Goal: Information Seeking & Learning: Learn about a topic

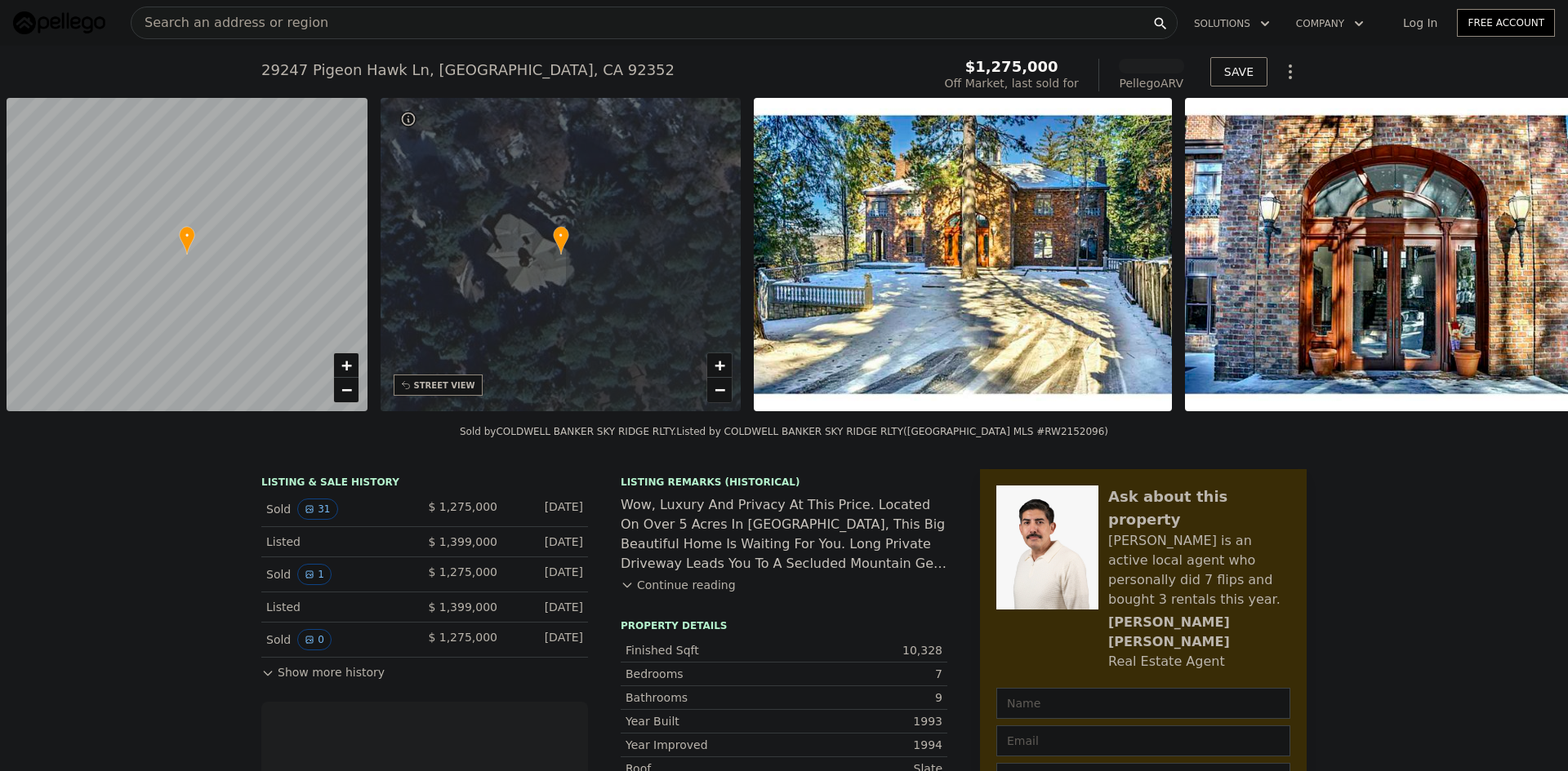
scroll to position [0, 6]
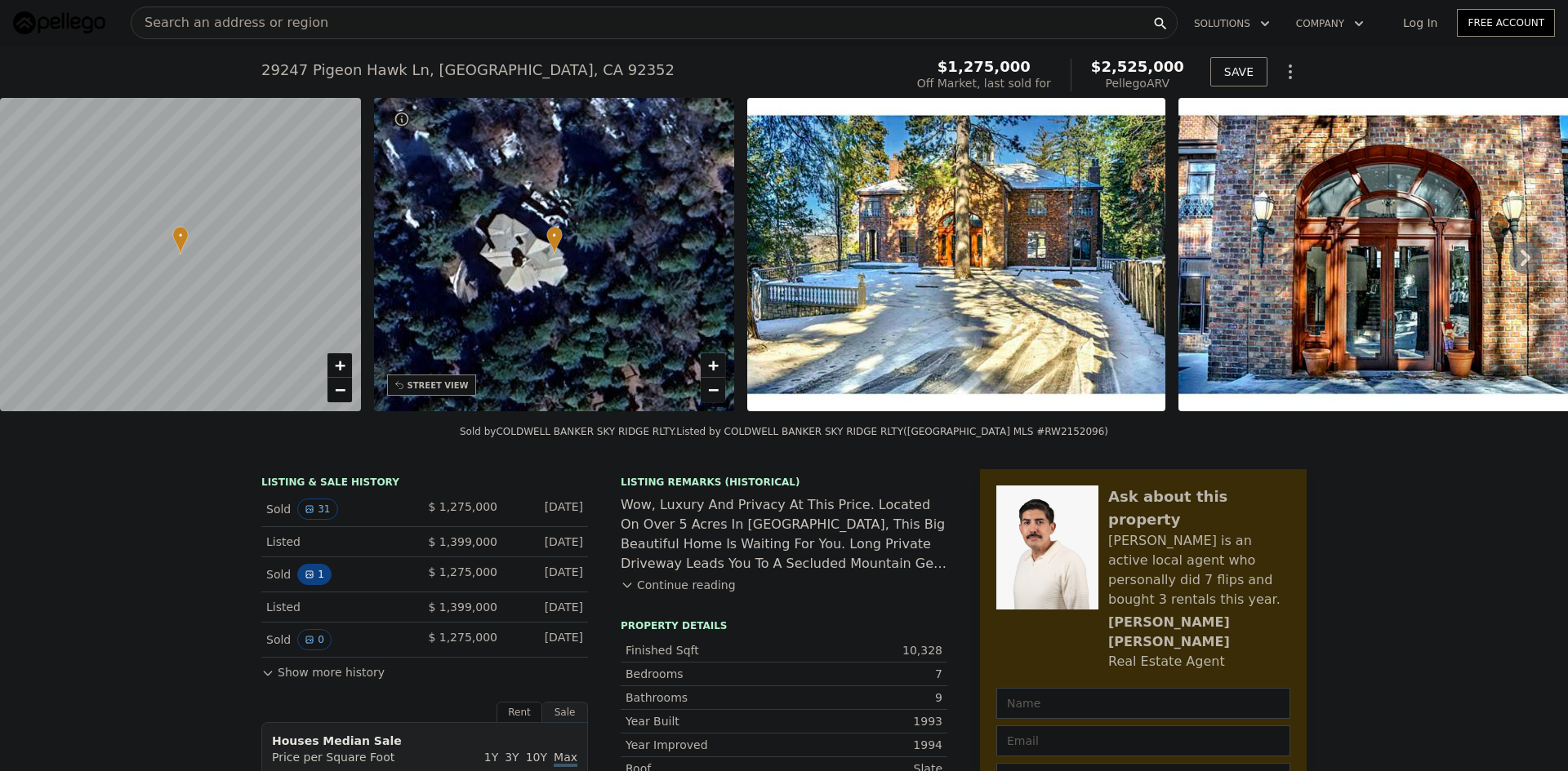
click at [304, 579] on icon "View historical data" at bounding box center [309, 575] width 10 height 10
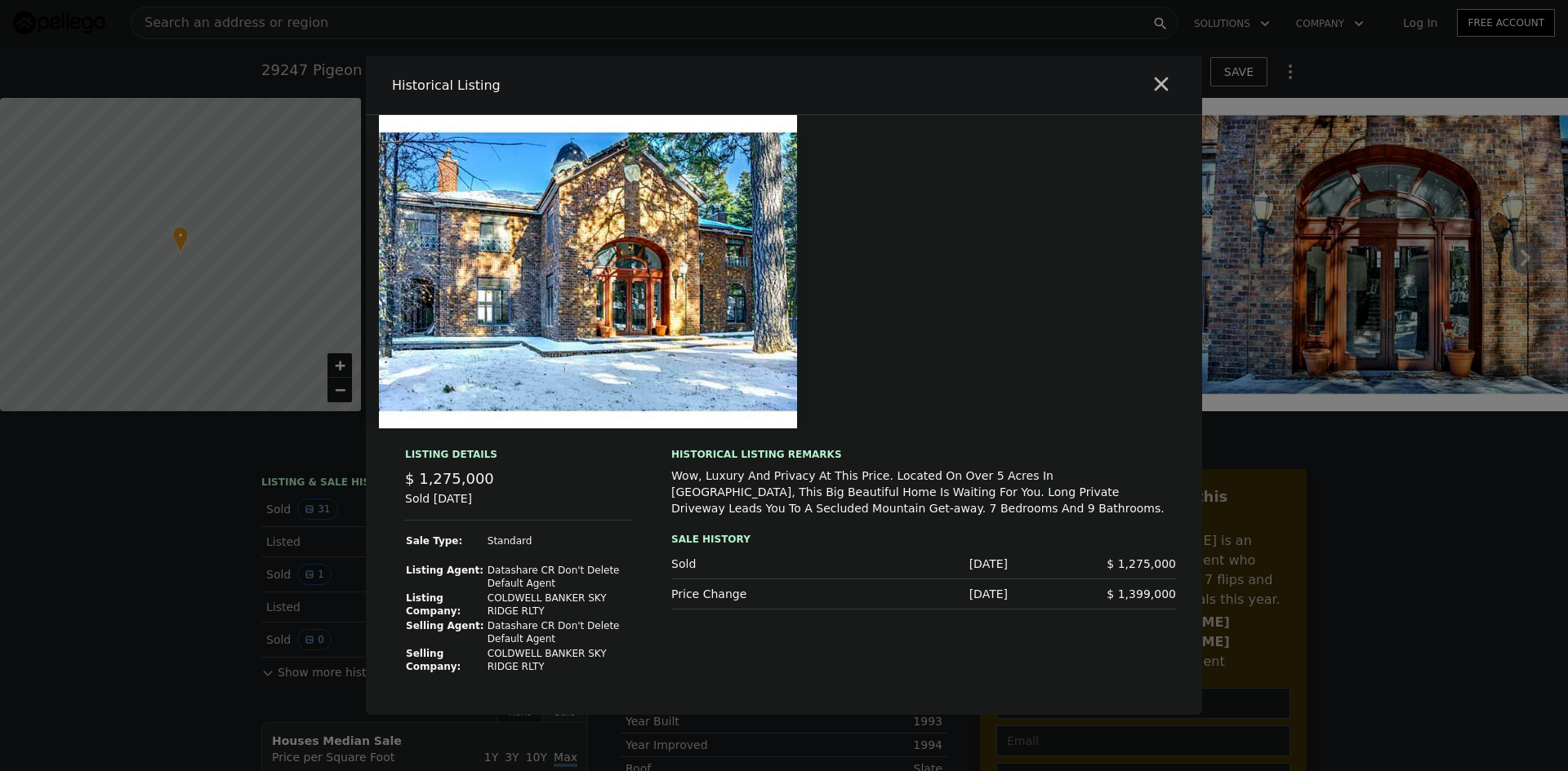
click at [532, 666] on td "COLDWELL BANKER SKY RIDGE RLTY" at bounding box center [559, 660] width 145 height 28
click at [557, 633] on td "Datashare CR Don't Delete Default Agent" at bounding box center [559, 633] width 145 height 28
drag, startPoint x: 556, startPoint y: 637, endPoint x: 495, endPoint y: 623, distance: 62.6
click at [495, 623] on td "Datashare CR Don't Delete Default Agent" at bounding box center [559, 633] width 145 height 28
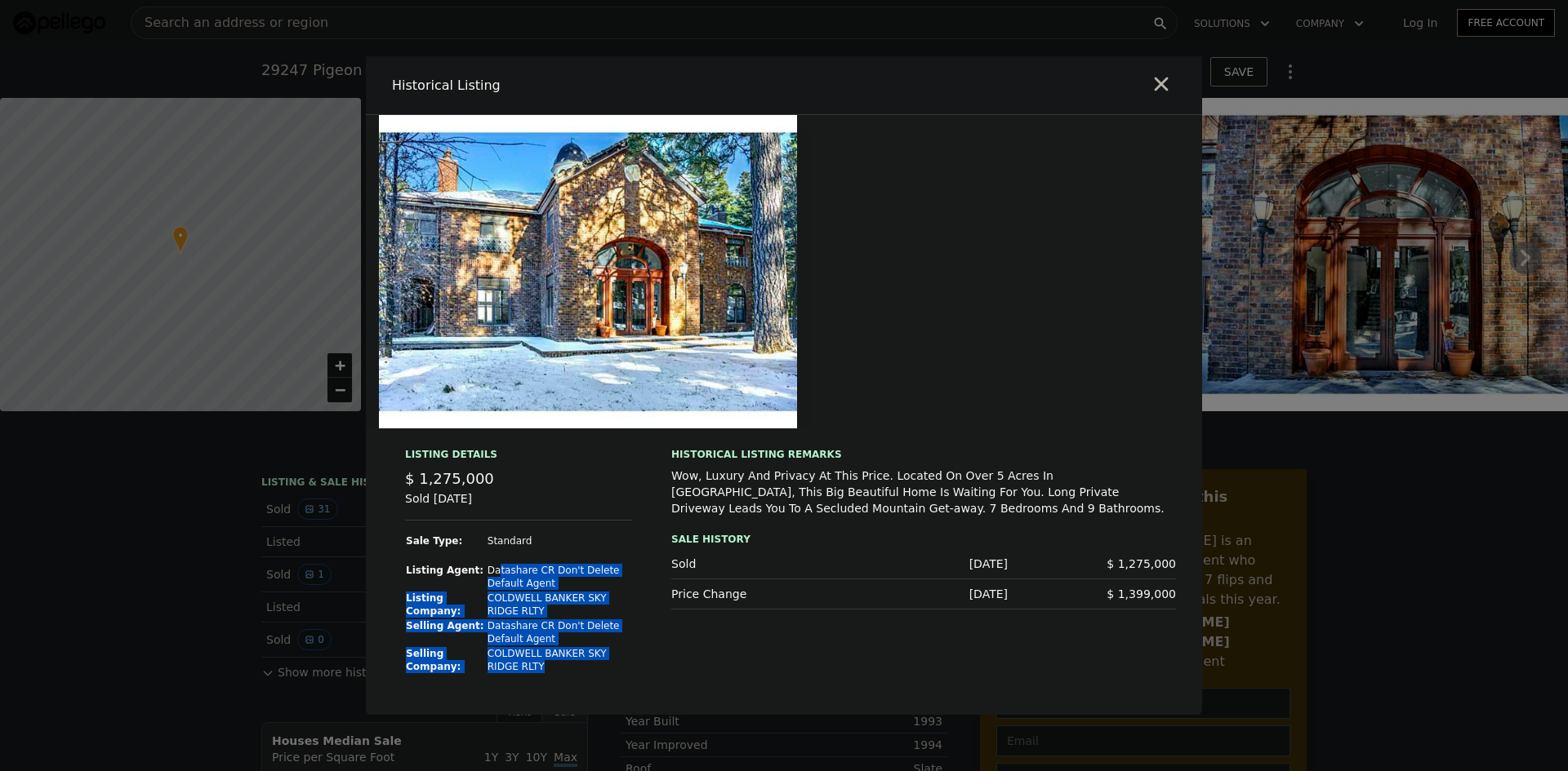
drag, startPoint x: 493, startPoint y: 567, endPoint x: 547, endPoint y: 668, distance: 114.5
click at [547, 668] on tbody "Sale Type: Standard Listing Agent: Datashare CR Don't Delete Default Agent List…" at bounding box center [519, 611] width 227 height 155
click at [535, 606] on td "COLDWELL BANKER SKY RIDGE RLTY" at bounding box center [559, 605] width 145 height 28
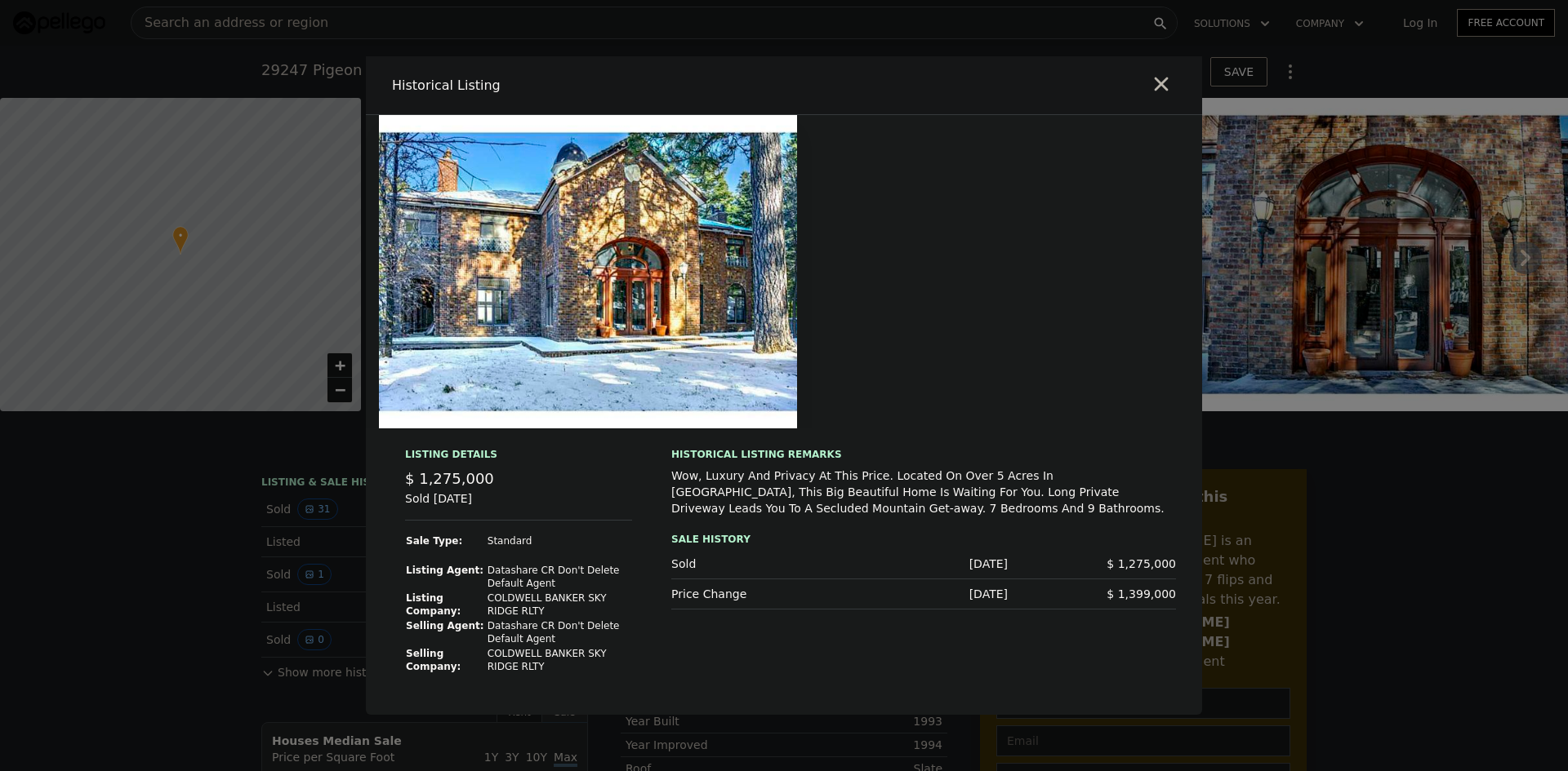
click at [495, 570] on td "Datashare CR Don't Delete Default Agent" at bounding box center [559, 577] width 145 height 28
click at [749, 498] on div "Wow, Luxury And Privacy At This Price. Located On Over 5 Acres In [GEOGRAPHIC_D…" at bounding box center [923, 491] width 504 height 49
click at [1155, 87] on icon "button" at bounding box center [1161, 83] width 23 height 23
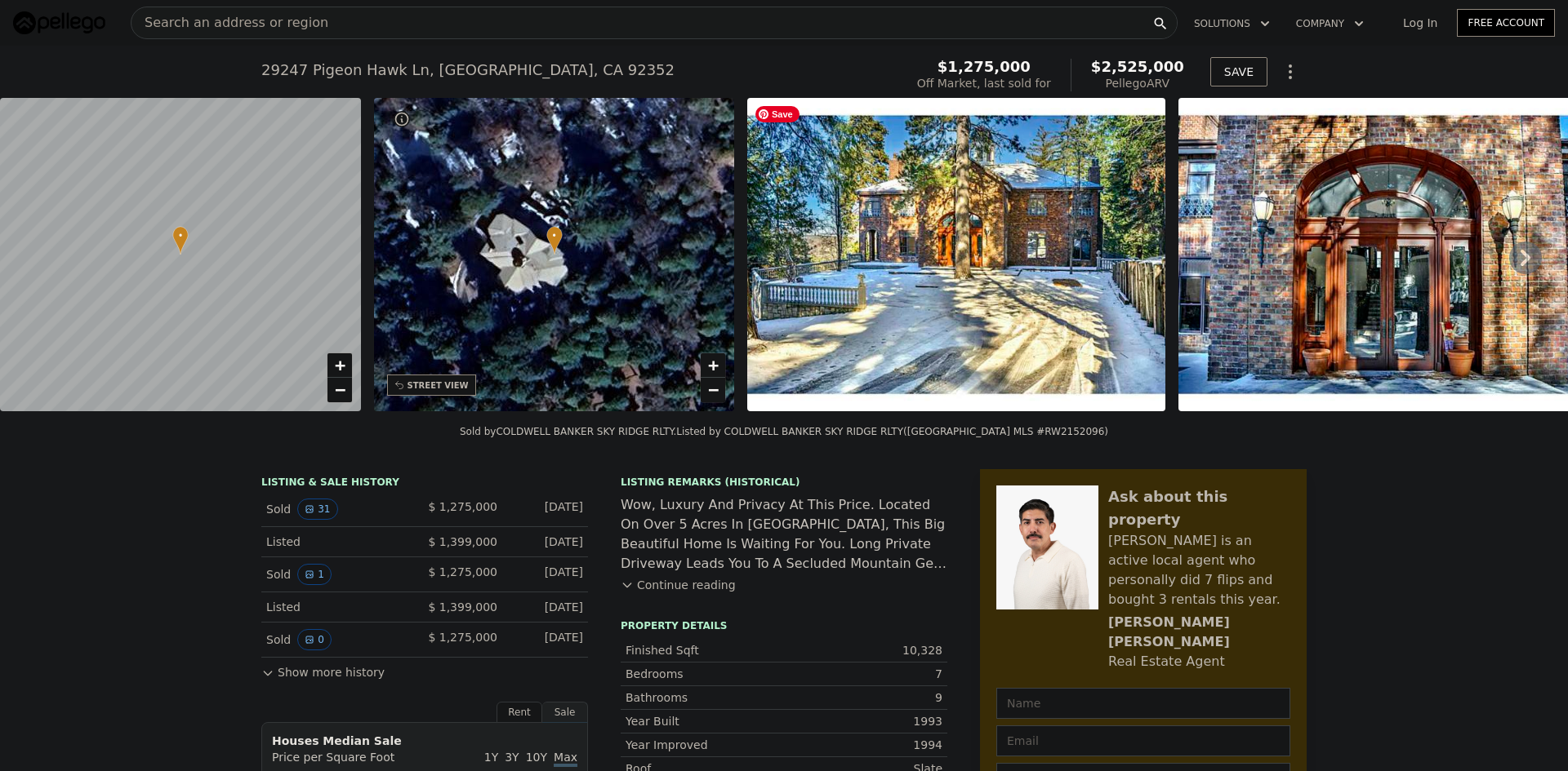
click at [975, 292] on img at bounding box center [956, 255] width 418 height 314
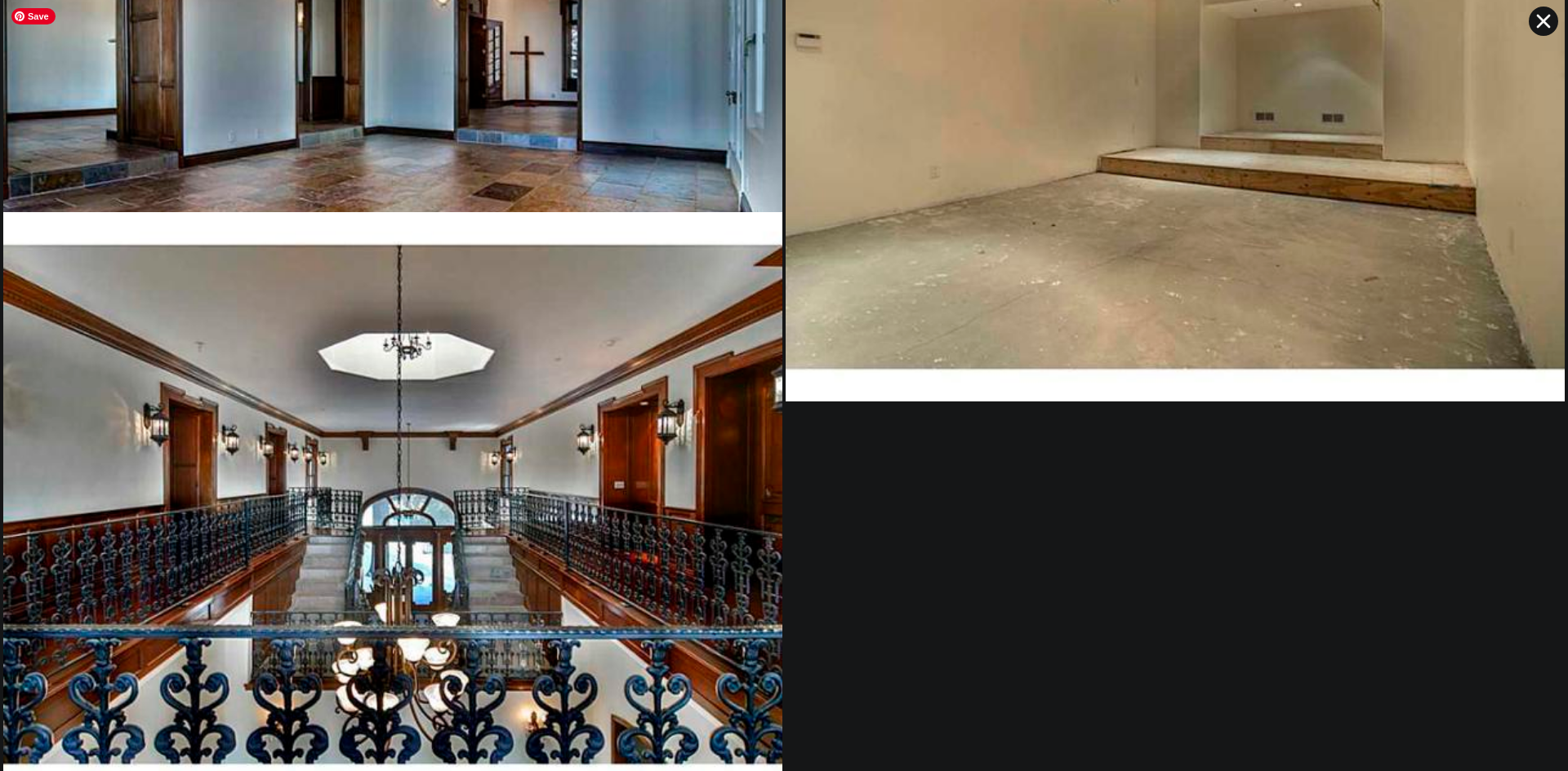
scroll to position [5734, 0]
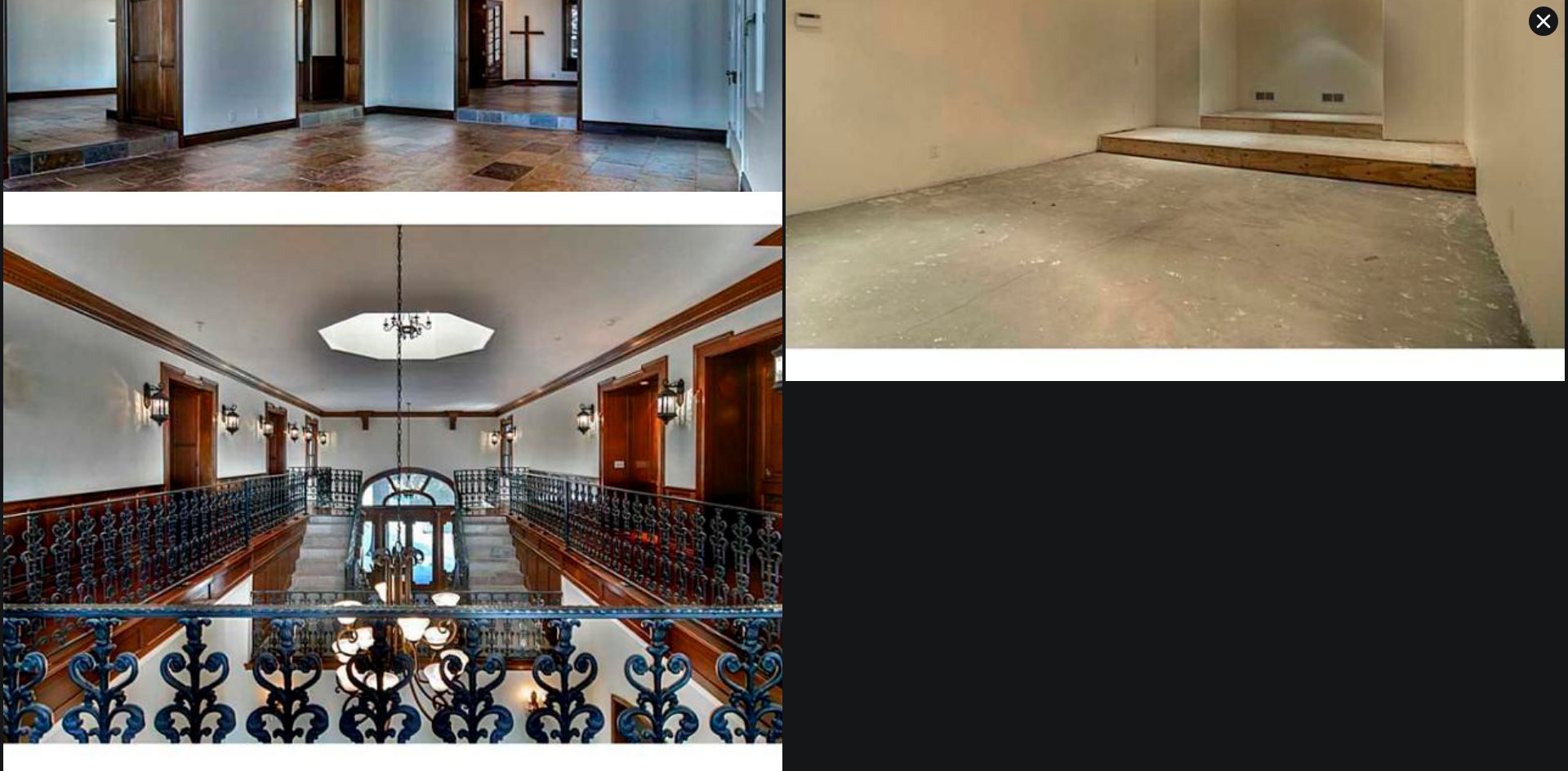
click at [1554, 18] on icon at bounding box center [1543, 21] width 29 height 29
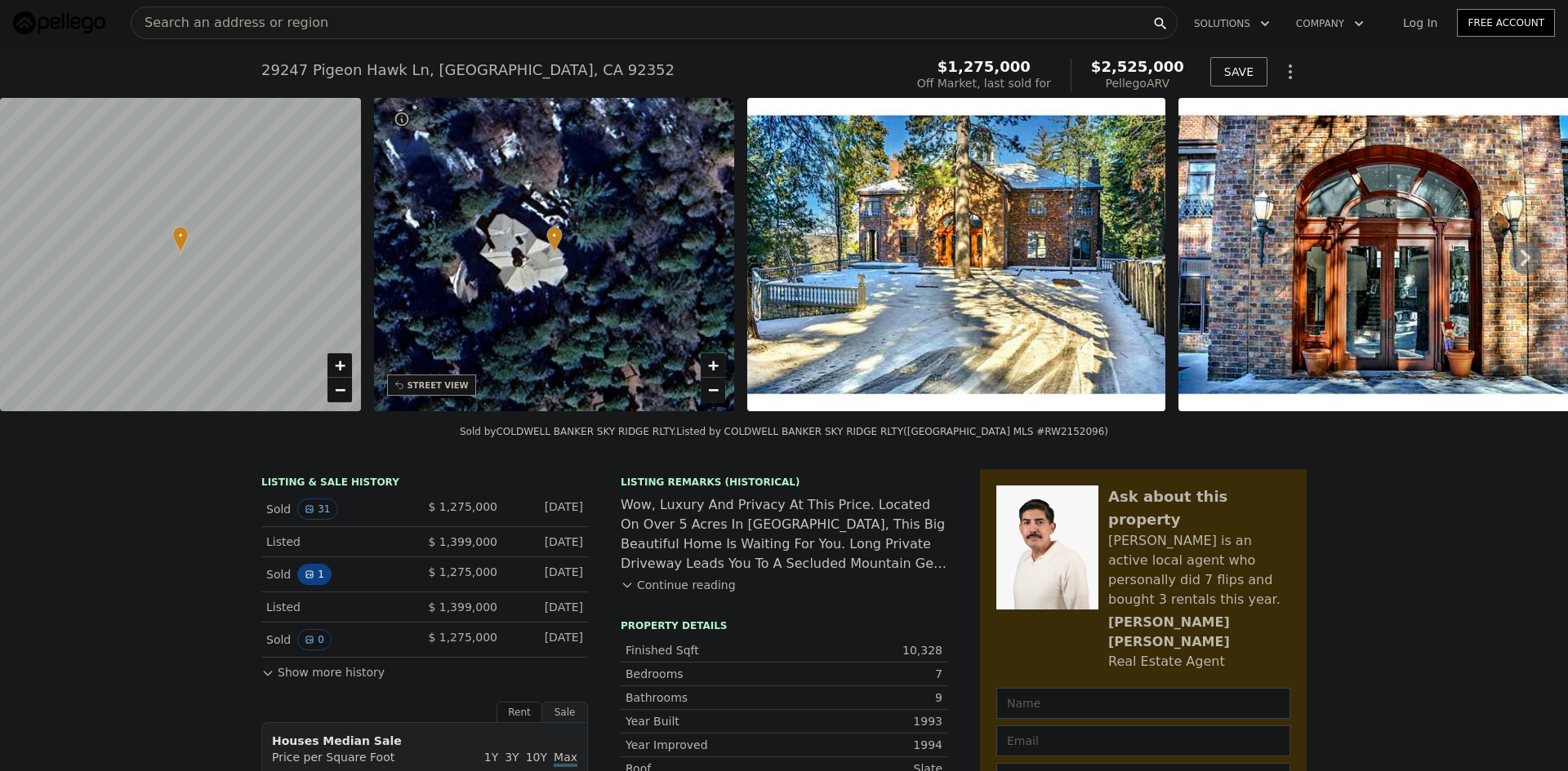
click at [306, 578] on icon "View historical data" at bounding box center [309, 574] width 6 height 6
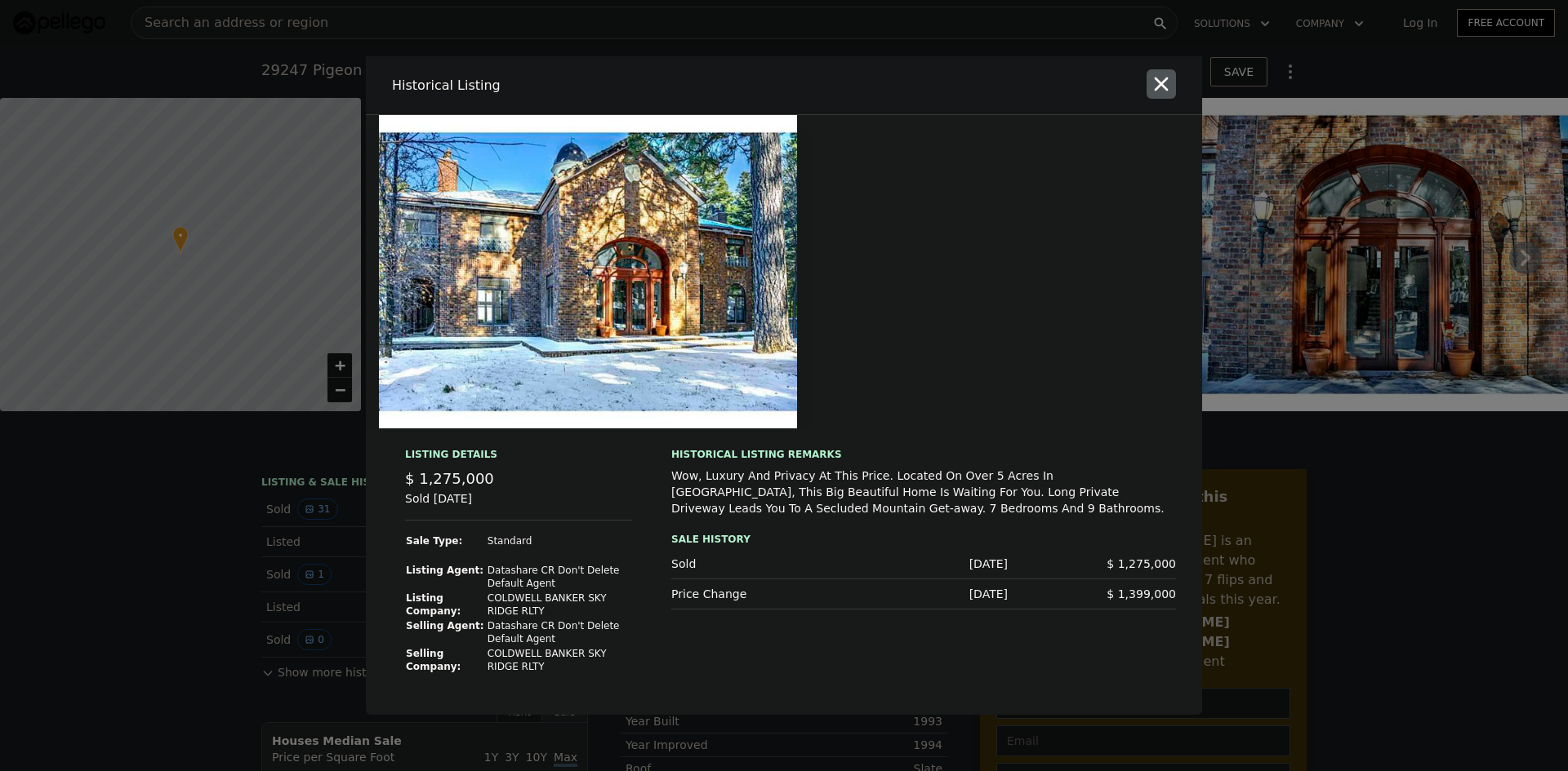
click at [1165, 85] on icon "button" at bounding box center [1161, 83] width 23 height 23
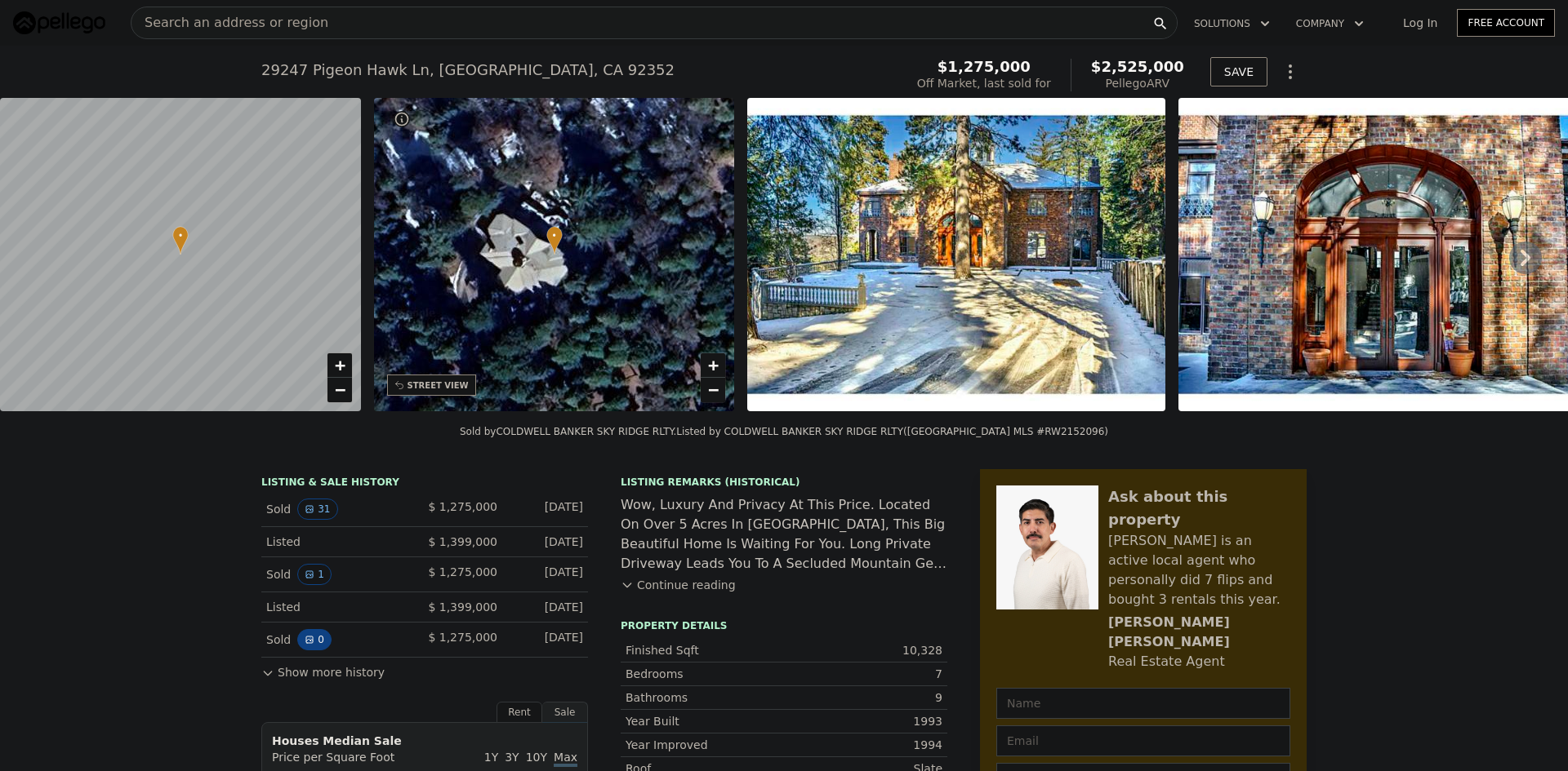
click at [310, 649] on button "0" at bounding box center [314, 640] width 34 height 21
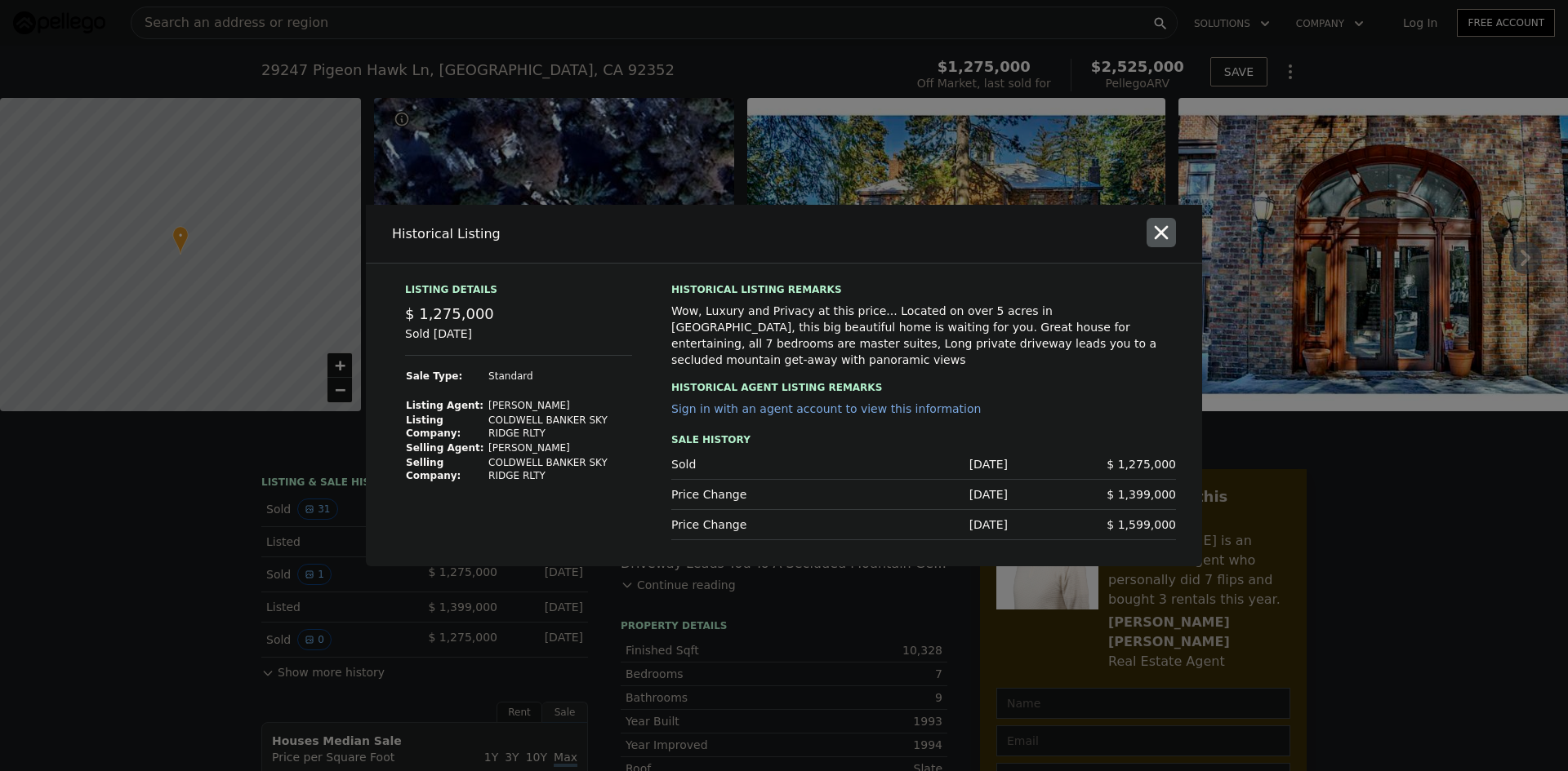
click at [1149, 247] on button "button" at bounding box center [1161, 233] width 29 height 29
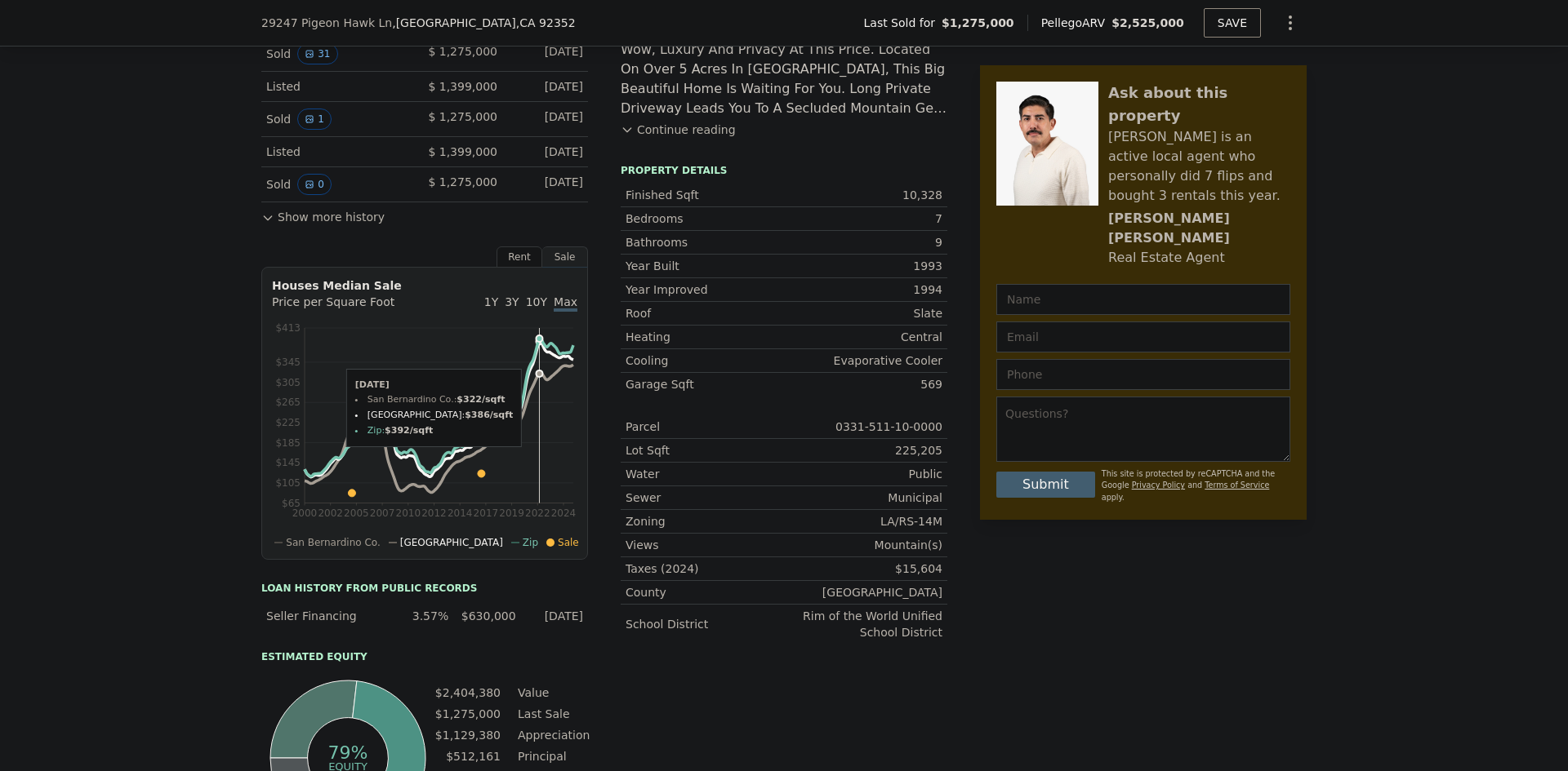
scroll to position [484, 0]
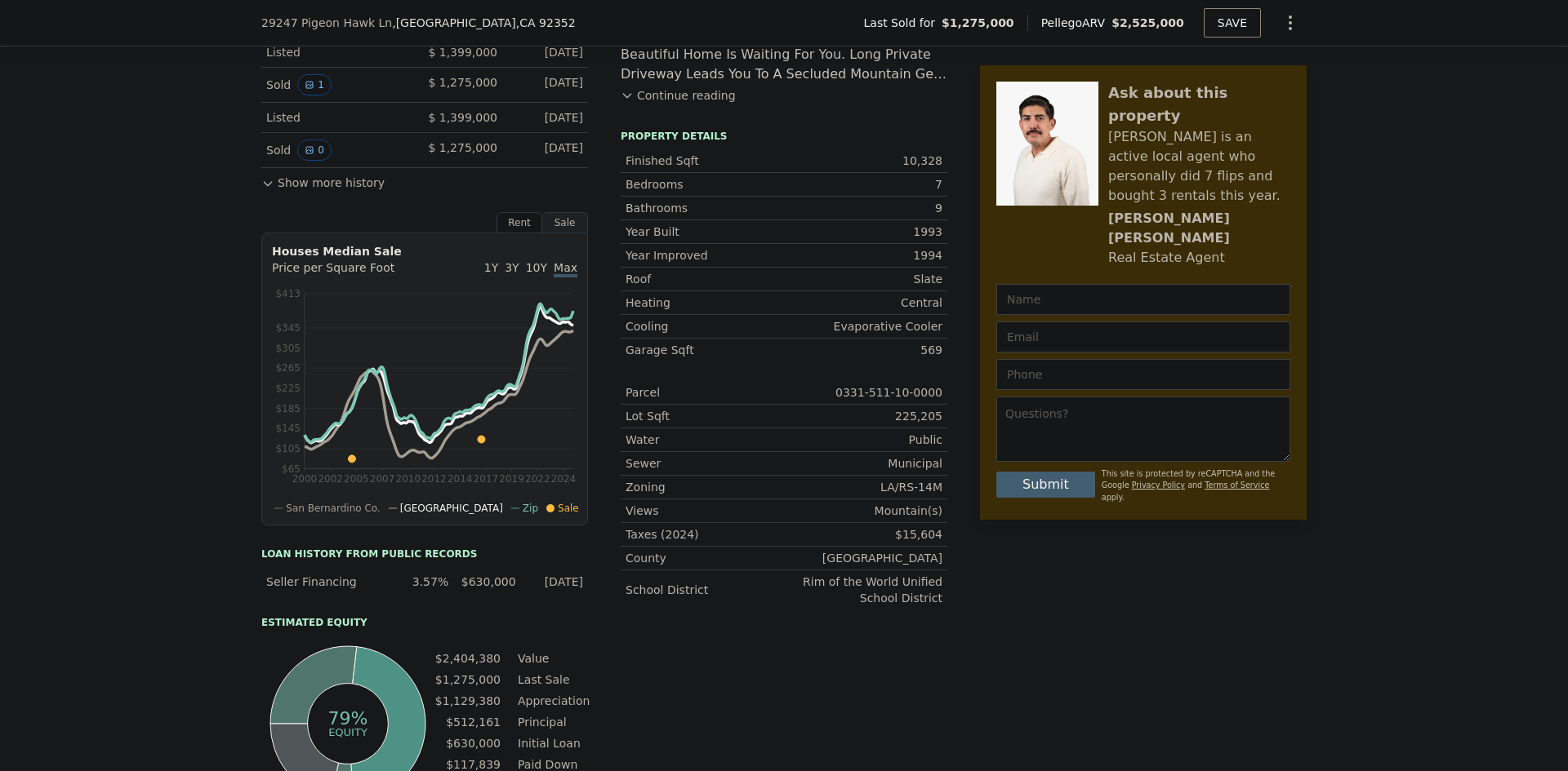
click at [264, 193] on div "LISTING & SALE HISTORY Sold 31 $ 1,275,000 [DATE] Listed $ 1,399,000 [DATE] Sol…" at bounding box center [425, 89] width 326 height 206
click at [264, 186] on icon at bounding box center [268, 184] width 7 height 4
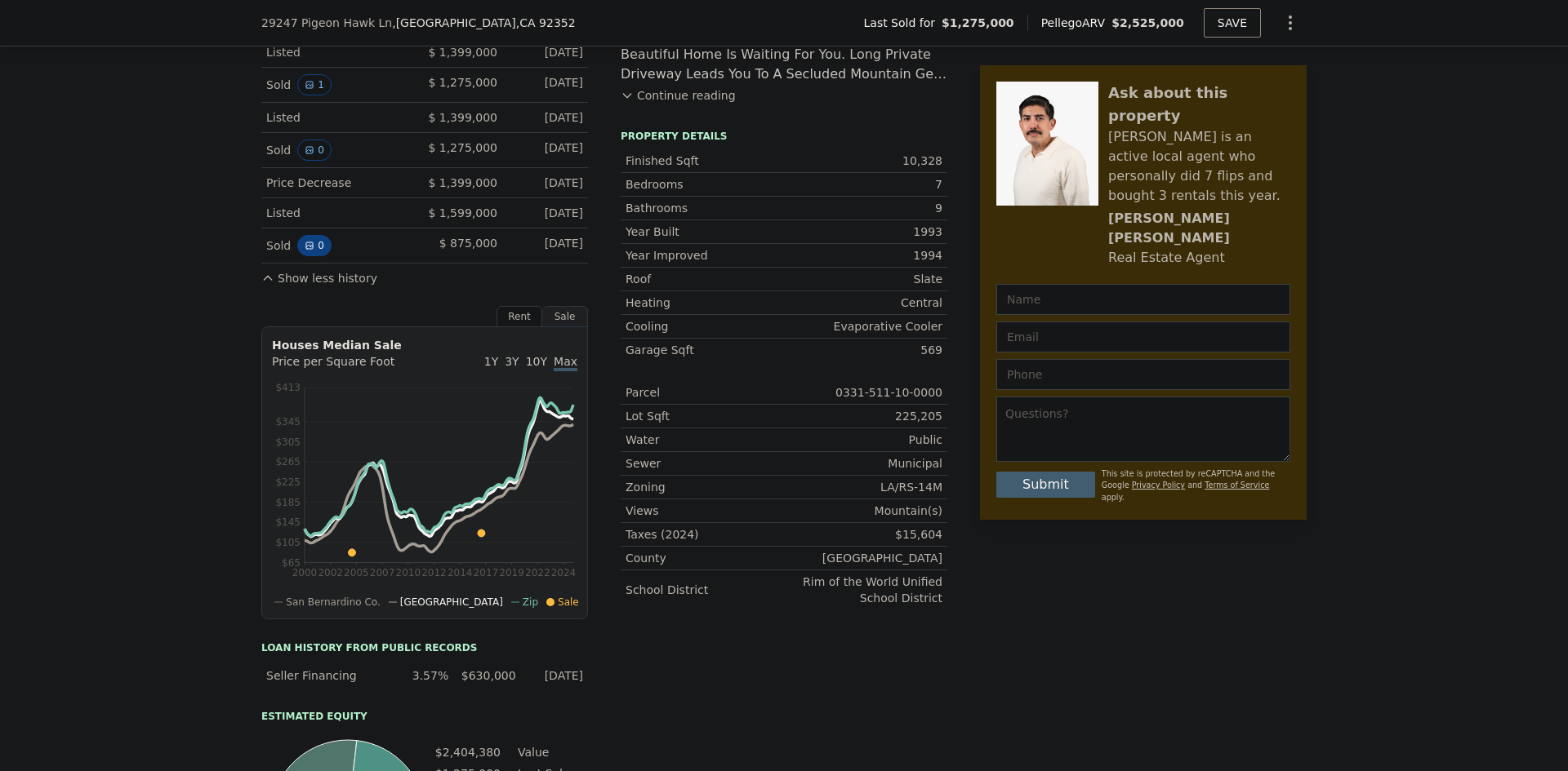
click at [304, 250] on icon "View historical data" at bounding box center [309, 246] width 10 height 10
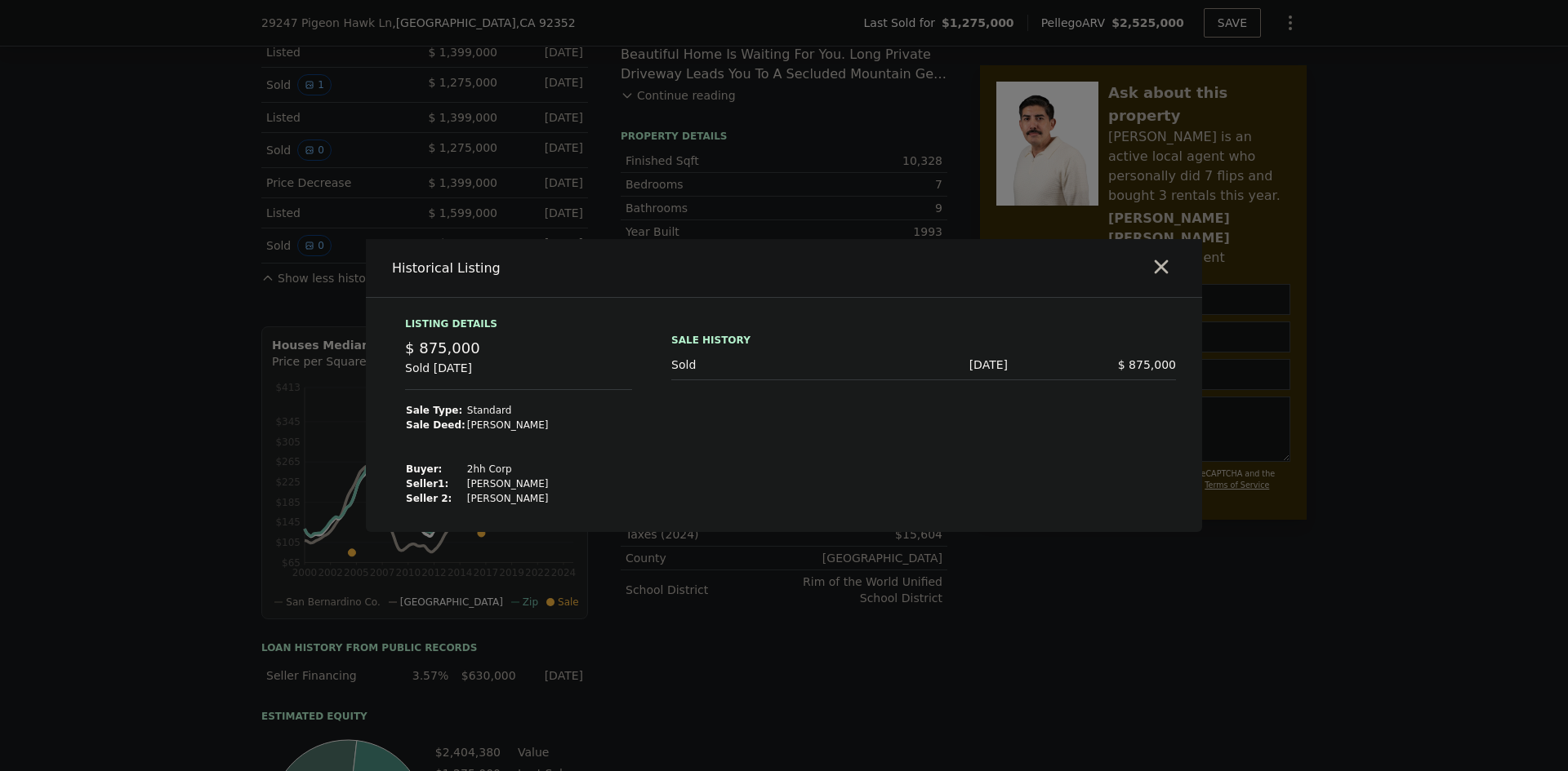
click at [525, 488] on td "[PERSON_NAME]" at bounding box center [507, 484] width 83 height 15
drag, startPoint x: 500, startPoint y: 471, endPoint x: 455, endPoint y: 469, distance: 45.0
click at [466, 469] on td "2hh Corp" at bounding box center [507, 469] width 83 height 15
